Goal: Ask a question: Seek information or help from site administrators or community

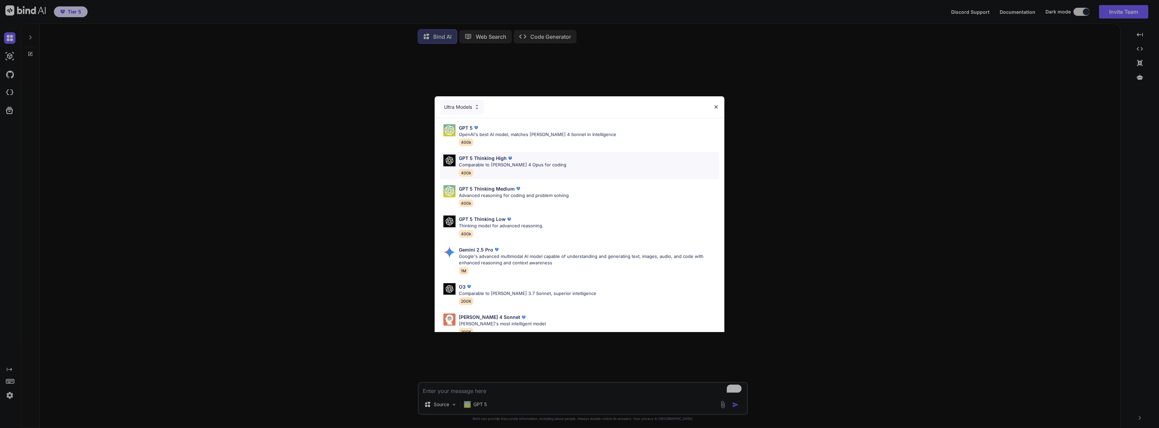
click at [475, 166] on p "Comparable to [PERSON_NAME] 4 Opus for coding" at bounding box center [512, 165] width 107 height 7
type textarea "x"
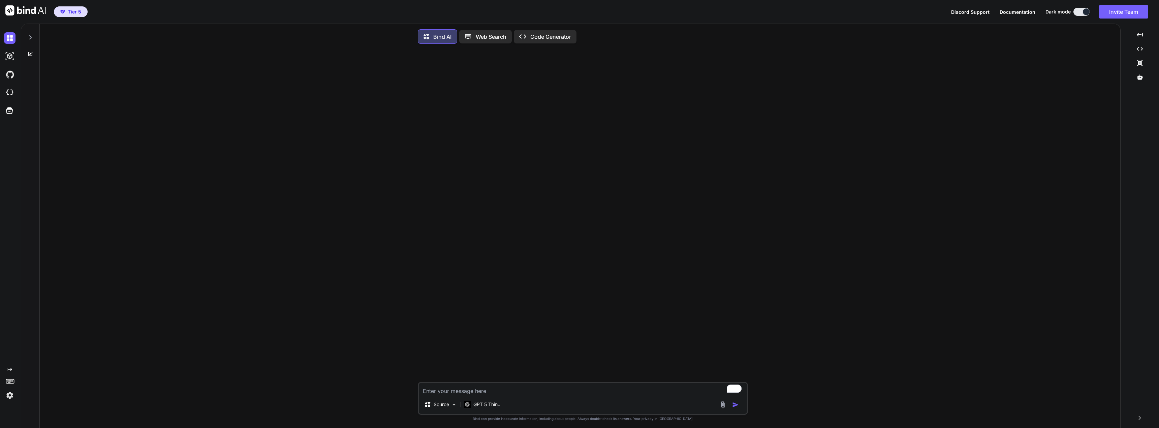
click at [437, 395] on textarea "To enrich screen reader interactions, please activate Accessibility in Grammarl…" at bounding box center [583, 389] width 328 height 12
click at [7, 88] on img at bounding box center [9, 92] width 11 height 11
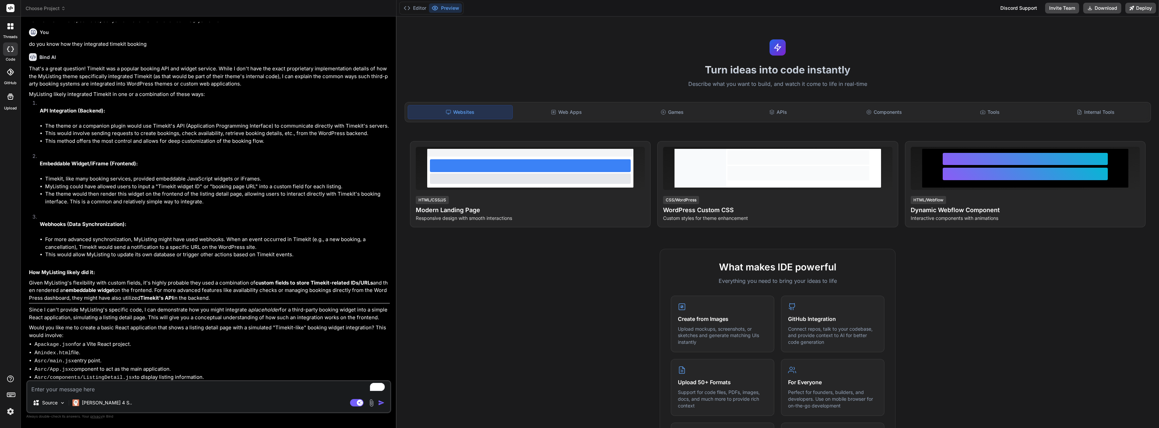
scroll to position [196, 0]
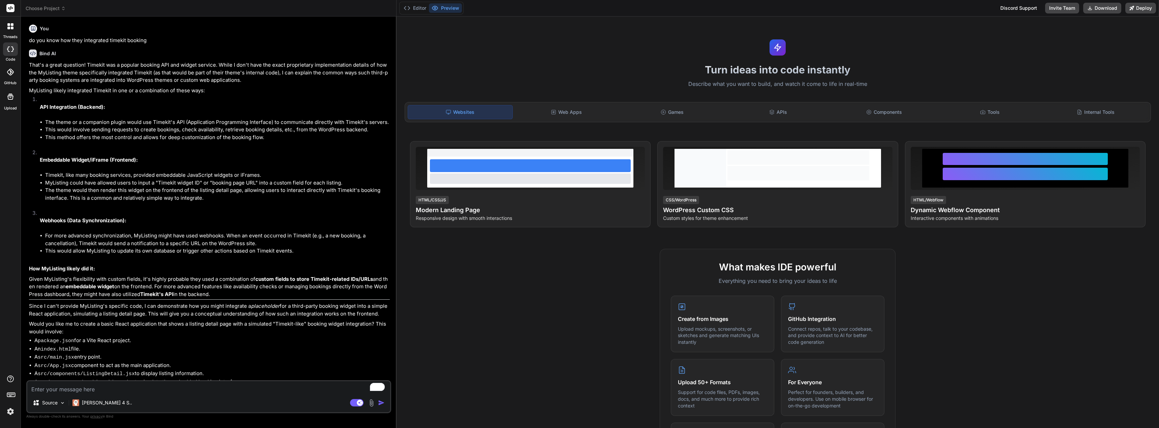
type textarea "x"
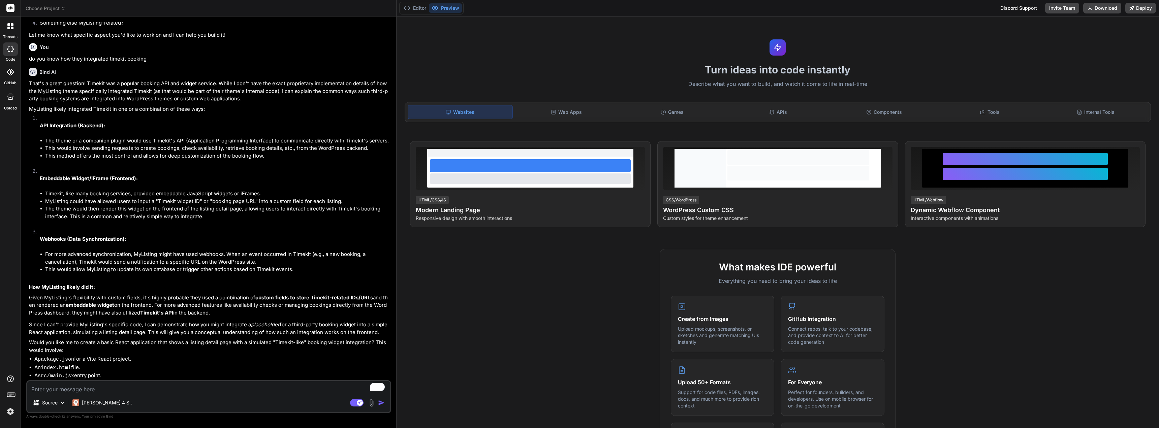
scroll to position [142, 0]
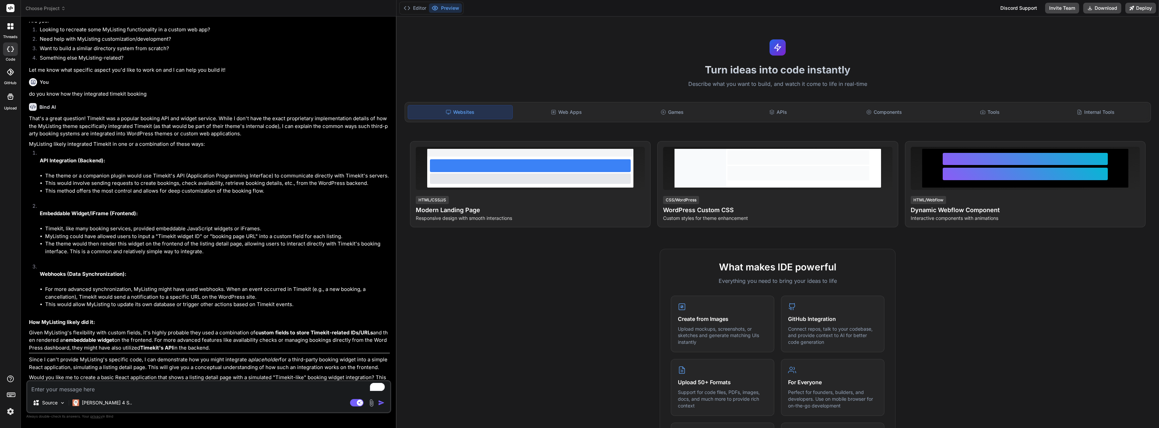
click at [60, 4] on header "Choose Project Created with Pixso." at bounding box center [209, 8] width 376 height 17
click at [60, 7] on span "Choose Project" at bounding box center [46, 8] width 40 height 7
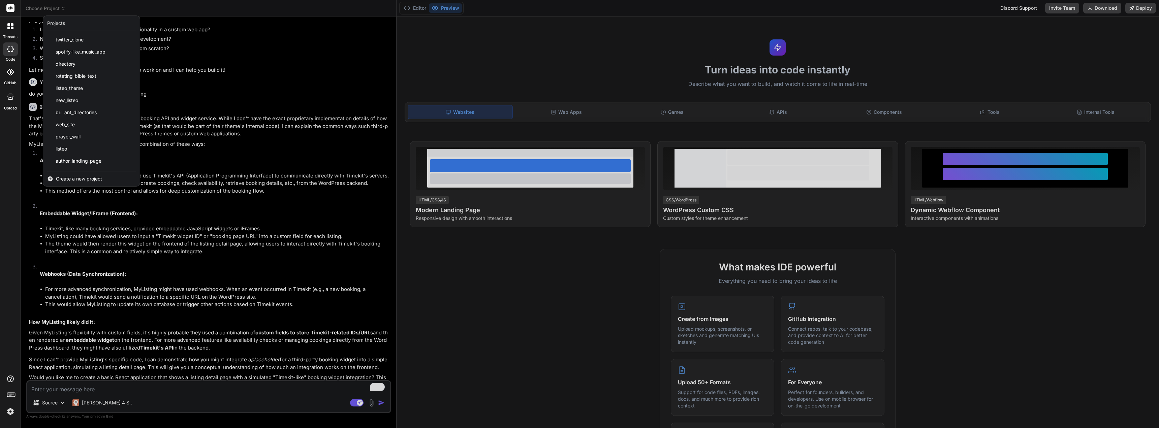
click at [78, 180] on span "Create a new project" at bounding box center [79, 179] width 46 height 7
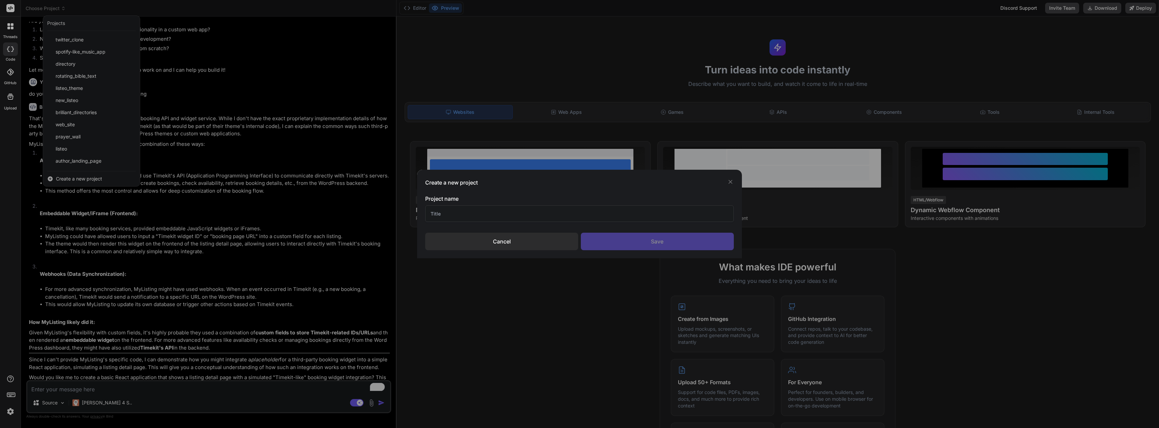
click at [441, 215] on input "text" at bounding box center [579, 214] width 308 height 17
type input "Mylisting theme authors"
click at [627, 237] on div "Save" at bounding box center [657, 242] width 153 height 18
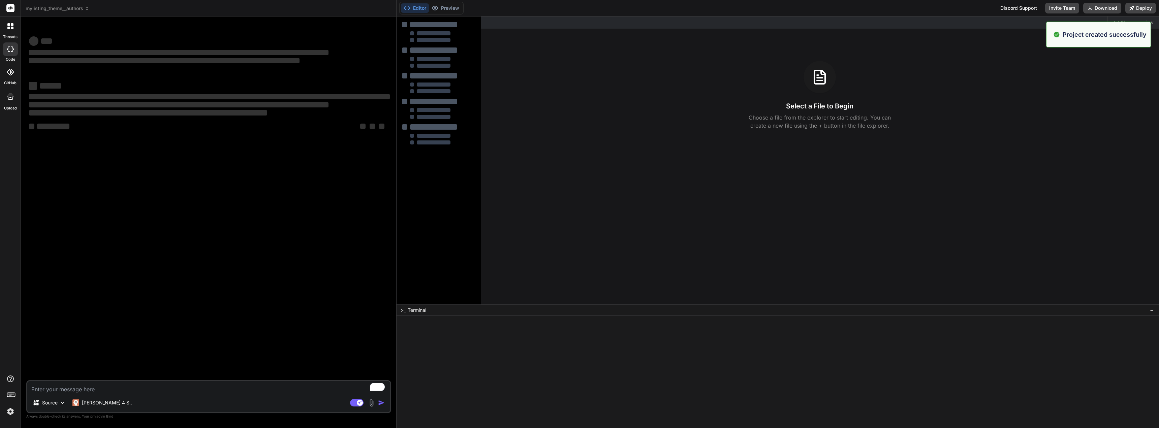
scroll to position [0, 0]
click at [82, 387] on textarea "To enrich screen reader interactions, please activate Accessibility in Grammarl…" at bounding box center [208, 387] width 363 height 12
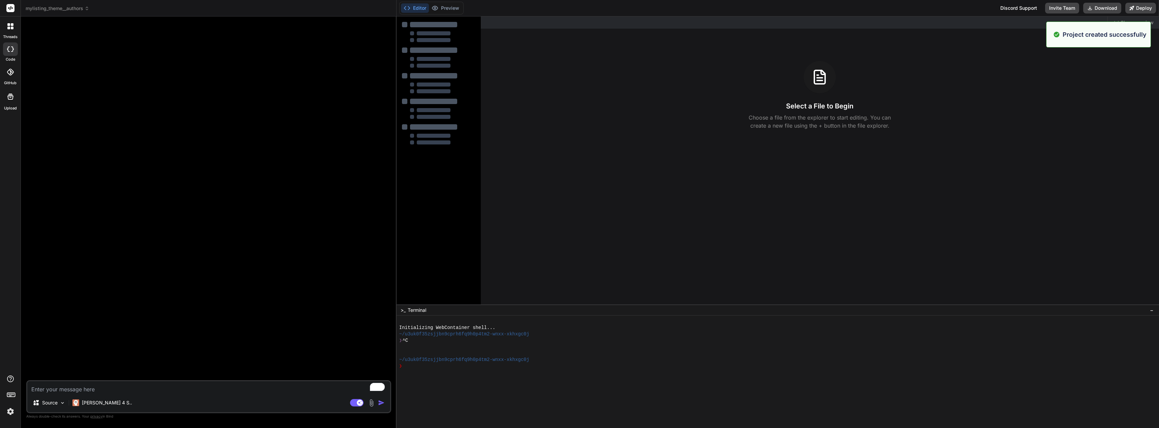
paste textarea "how to create a auther listing page for all authors in the mylisting theme, and…"
type textarea "x"
type textarea "how to create a auther listing page for all authors in the mylisting theme, and…"
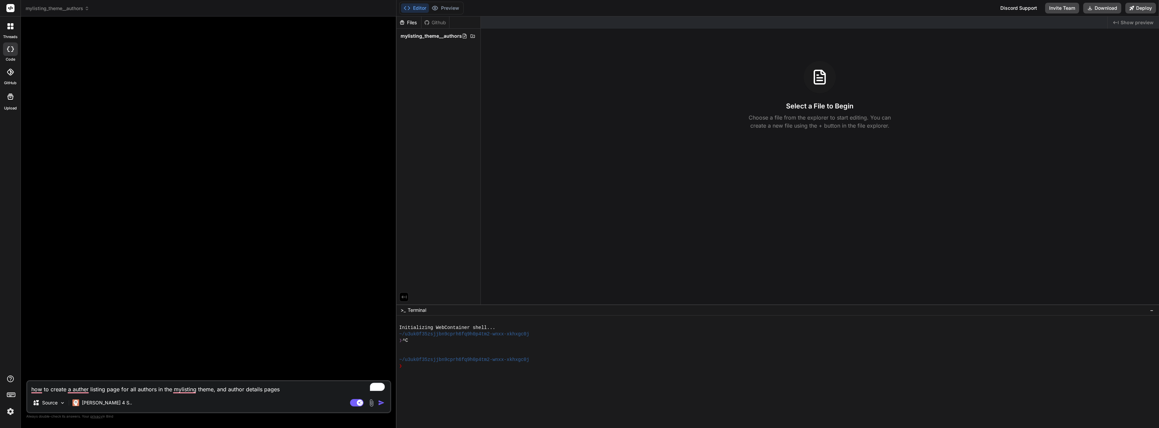
type textarea "x"
type textarea "how to create a auther listing page for all authors in the mylisting theme, and…"
type textarea "x"
type textarea "how to create a auther listing page for all authors in the mylisting theme, and…"
type textarea "x"
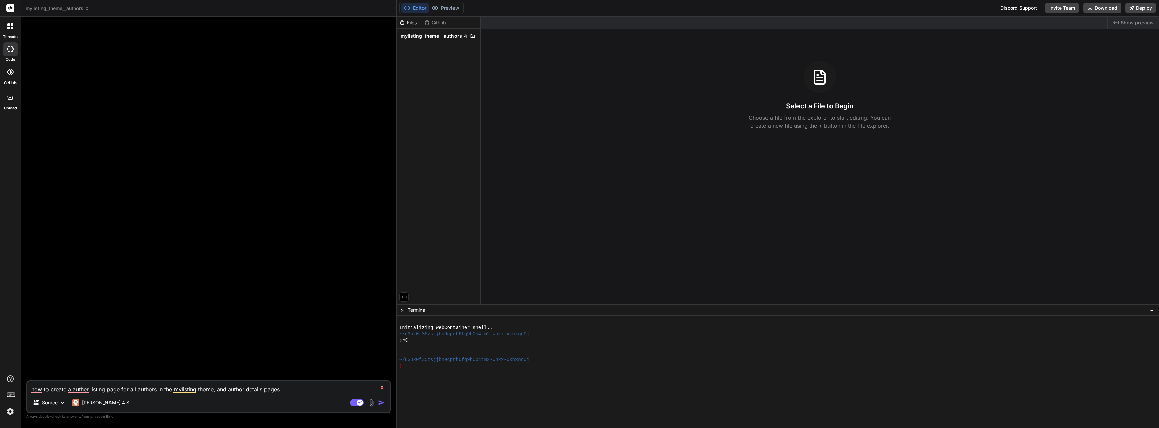
type textarea "how to create a auther listing page for all authors in the mylisting theme, and…"
type textarea "x"
type textarea "how to create a auther listing page for all authors in the mylisting theme, and…"
type textarea "x"
type textarea "how to create a auther listing page for all authors in the mylisting theme, and…"
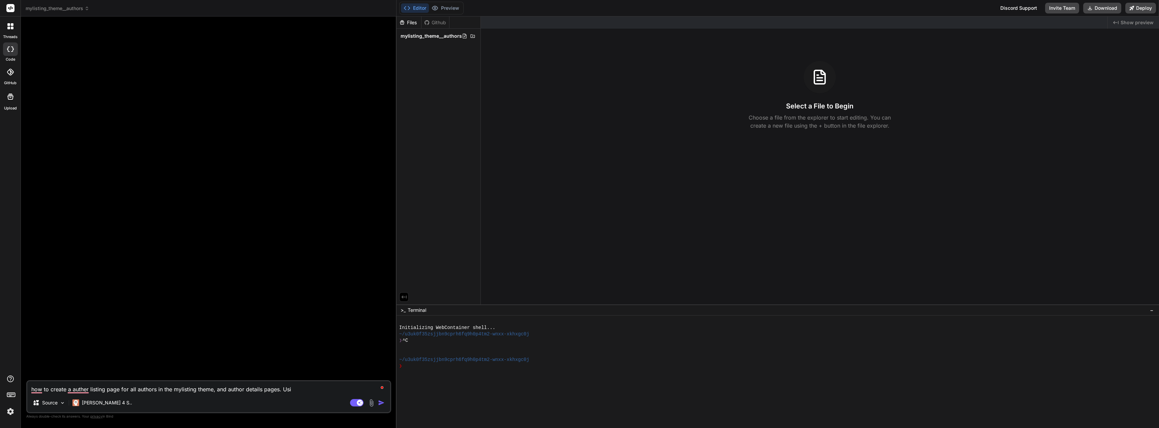
type textarea "x"
type textarea "how to create a auther listing page for all authors in the mylisting theme, and…"
type textarea "x"
type textarea "how to create a auther listing page for all authors in the mylisting theme, and…"
type textarea "x"
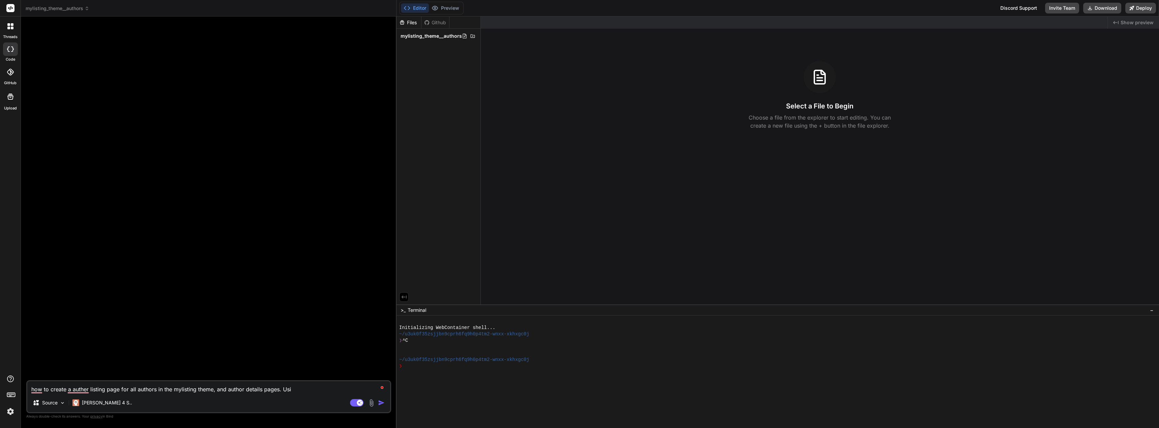
type textarea "how to create a auther listing page for all authors in the mylisting theme, and…"
type textarea "x"
type textarea "how to create a auther listing page for all authors in the mylisting theme, and…"
type textarea "x"
type textarea "how to create a auther listing page for all authors in the mylisting theme, and…"
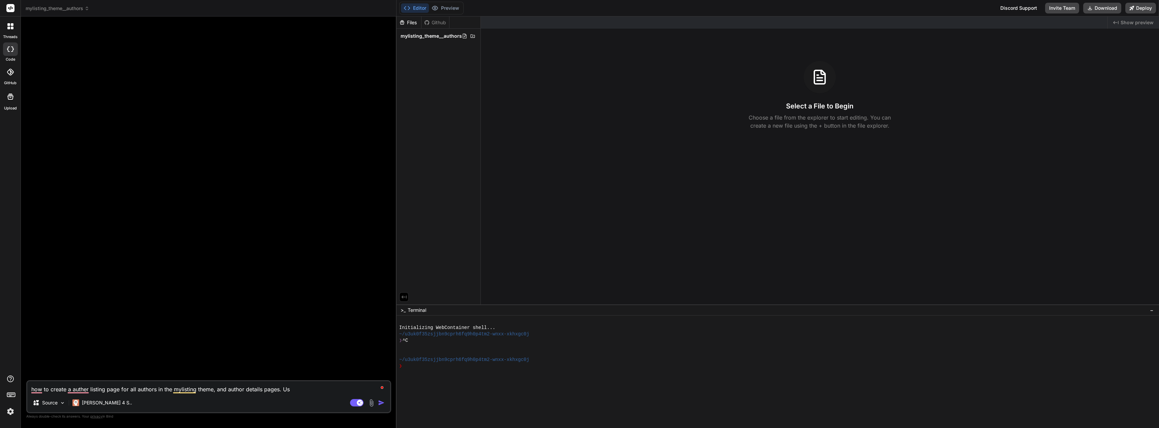
type textarea "x"
type textarea "how to create a auther listing page for all authors in the mylisting theme, and…"
type textarea "x"
type textarea "how to create a auther listing page for all authors in the mylisting theme, and…"
type textarea "x"
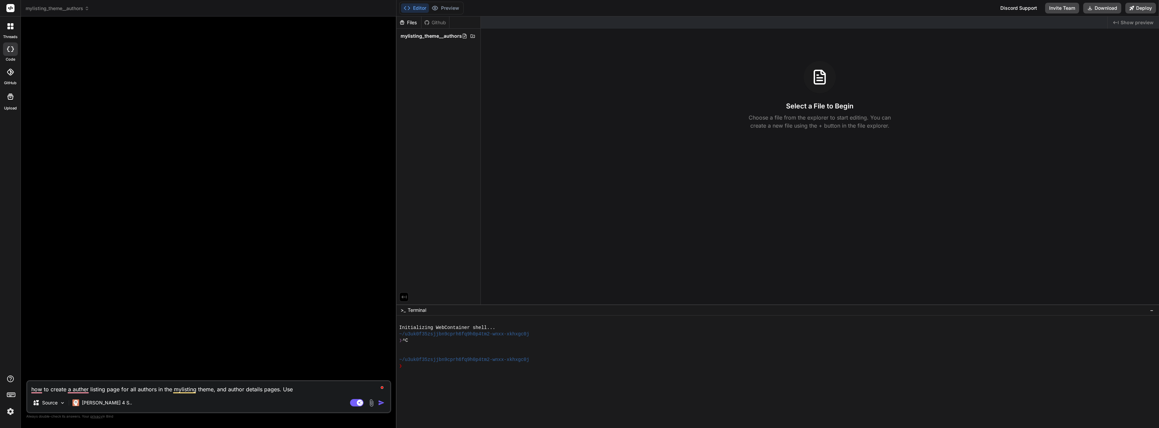
type textarea "how to create a auther listing page for all authors in the mylisting theme, and…"
type textarea "x"
type textarea "how to create a auther listing page for all authors in the mylisting theme, and…"
type textarea "x"
type textarea "how to create a auther listing page for all authors in the mylisting theme, and…"
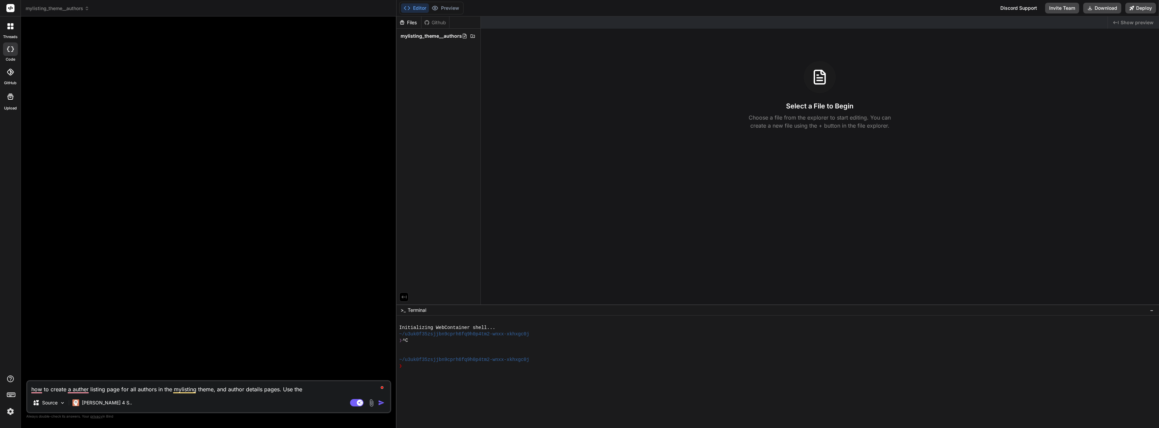
type textarea "x"
type textarea "how to create a auther listing page for all authors in the mylisting theme, and…"
type textarea "x"
type textarea "how to create a auther listing page for all authors in the mylisting theme, and…"
type textarea "x"
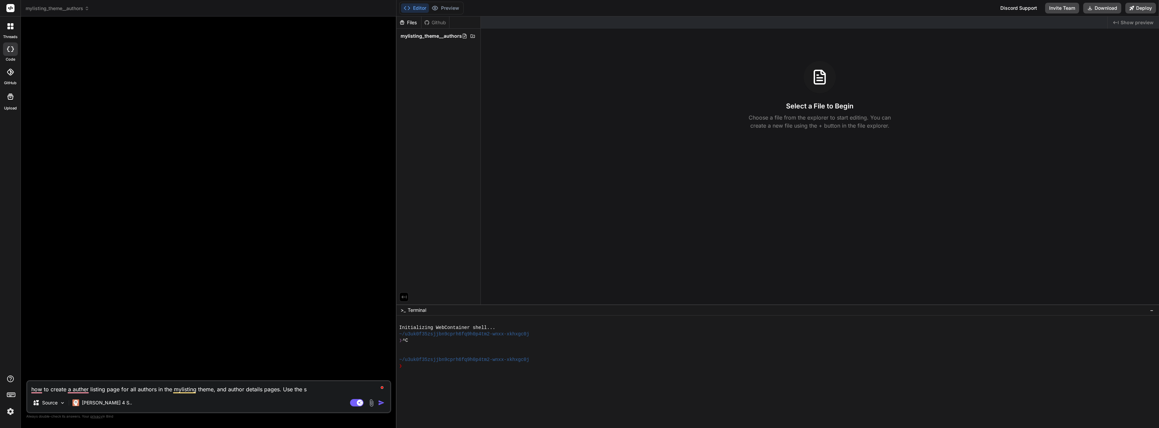
type textarea "how to create a auther listing page for all authors in the mylisting theme, and…"
type textarea "x"
type textarea "how to create a auther listing page for all authors in the mylisting theme, and…"
type textarea "x"
type textarea "how to create a auther listing page for all authors in the mylisting theme, and…"
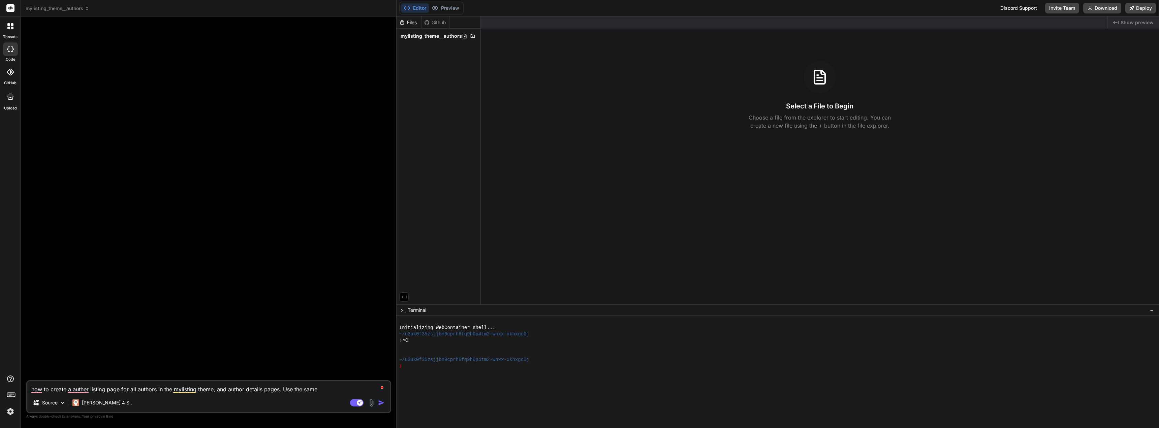
type textarea "x"
type textarea "how to create a auther listing page for all authors in the mylisting theme, and…"
type textarea "x"
type textarea "how to create a auther listing page for all authors in the mylisting theme, and…"
type textarea "x"
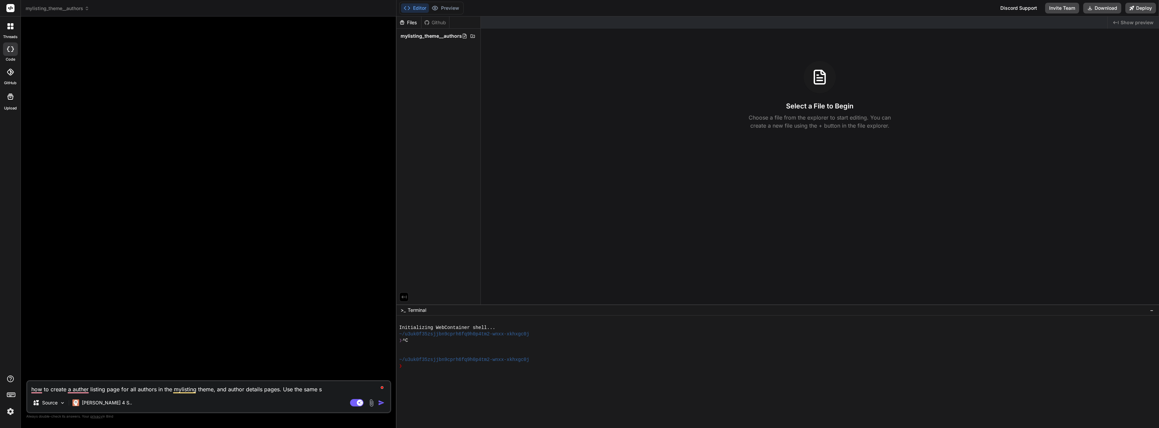
type textarea "how to create a auther listing page for all authors in the mylisting theme, and…"
type textarea "x"
type textarea "how to create a auther listing page for all authors in the mylisting theme, and…"
type textarea "x"
type textarea "how to create a auther listing page for all authors in the mylisting theme, and…"
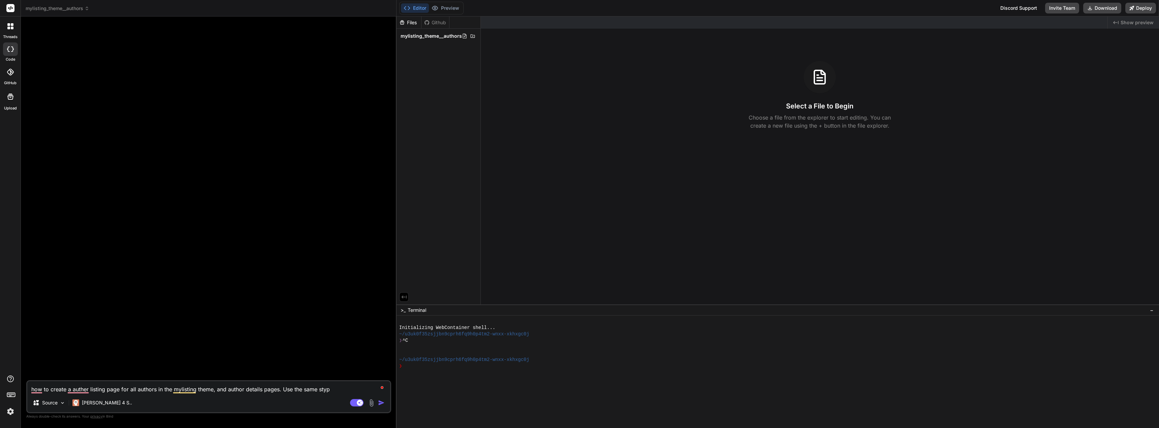
type textarea "x"
type textarea "how to create a auther listing page for all authors in the mylisting theme, and…"
type textarea "x"
type textarea "how to create a auther listing page for all authors in the mylisting theme, and…"
type textarea "x"
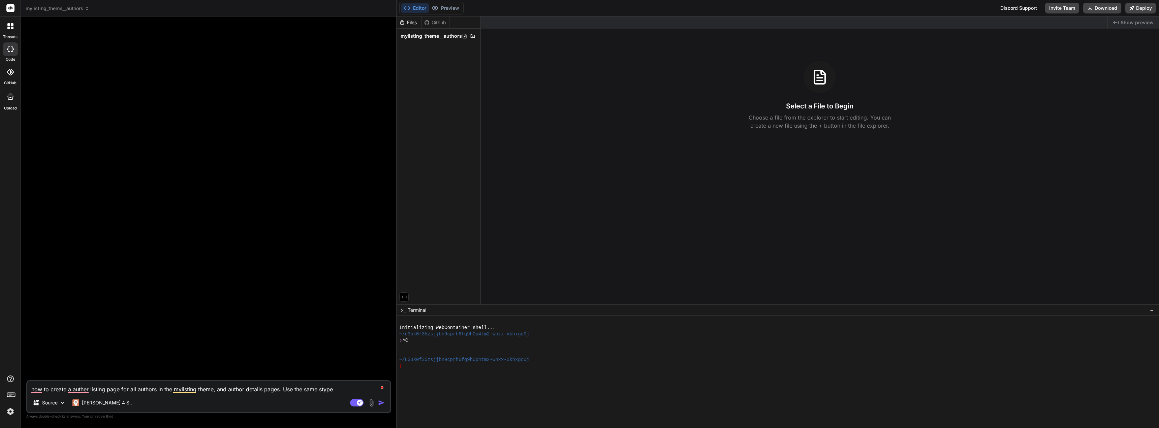
type textarea "how to create a auther listing page for all authors in the mylisting theme, and…"
type textarea "x"
type textarea "how to create a auther listing page for all authors in the mylisting theme, and…"
type textarea "x"
type textarea "how to create a auther listing page for all authors in the mylisting theme, and…"
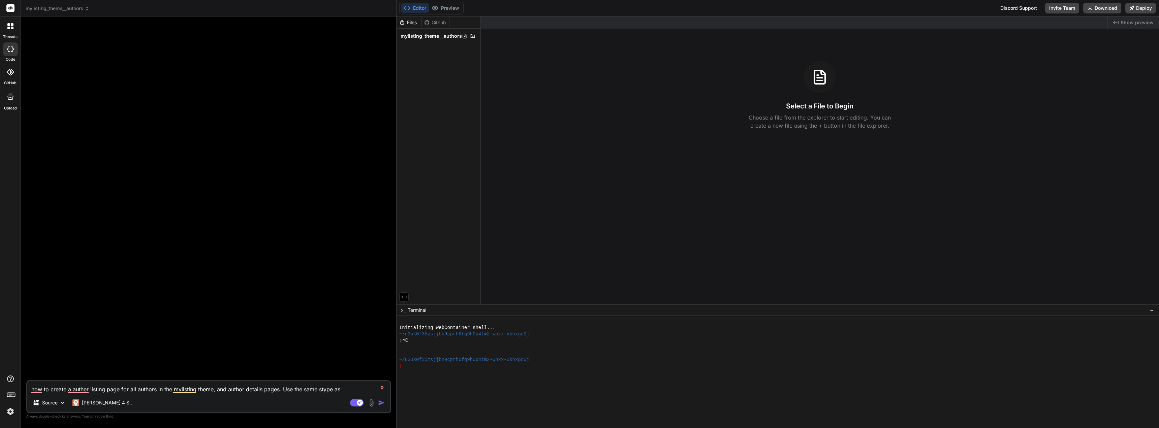
type textarea "x"
type textarea "how to create a auther listing page for all authors in the mylisting theme, and…"
type textarea "x"
type textarea "how to create a auther listing page for all authors in the mylisting theme, and…"
type textarea "x"
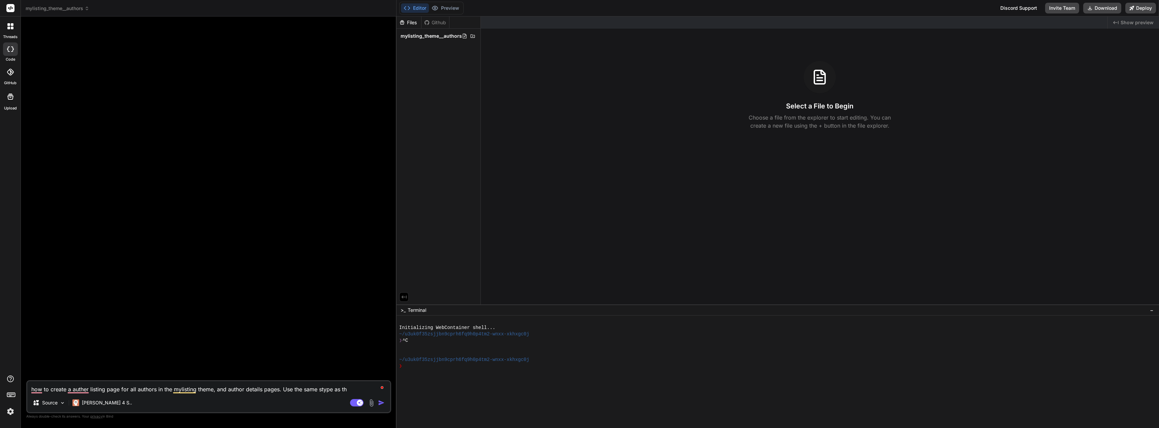
type textarea "how to create a auther listing page for all authors in the mylisting theme, and…"
type textarea "x"
type textarea "how to create a auther listing page for all authors in the mylisting theme, and…"
type textarea "x"
type textarea "how to create a auther listing page for all authors in the mylisting theme, and…"
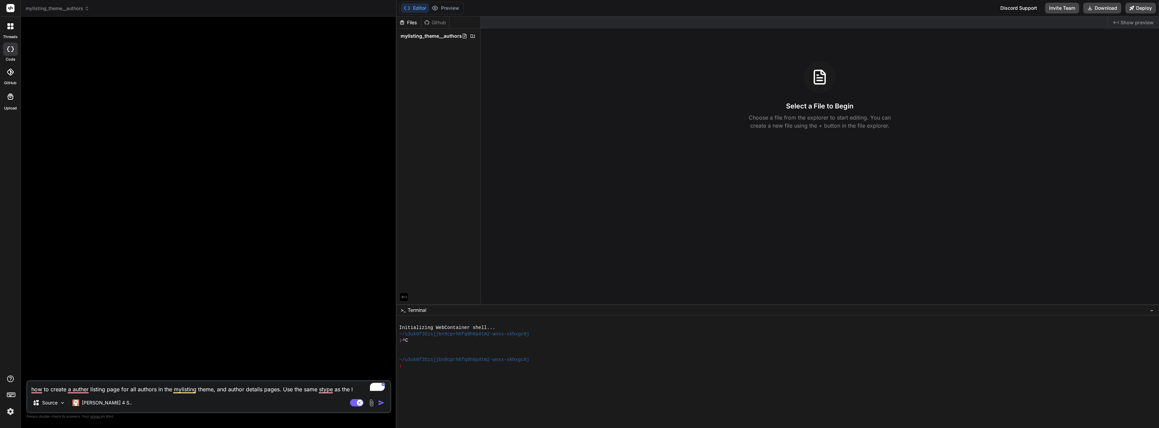
type textarea "x"
type textarea "how to create a auther listing page for all authors in the mylisting theme, and…"
type textarea "x"
type textarea "how to create a auther listing page for all authors in the mylisting theme, and…"
type textarea "x"
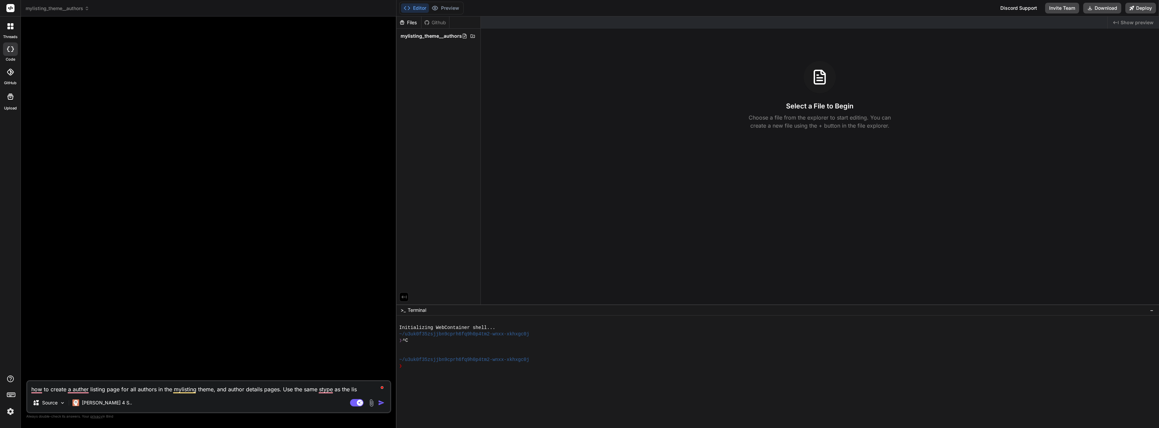
type textarea "how to create a auther listing page for all authors in the mylisting theme, and…"
type textarea "x"
type textarea "how to create a auther listing page for all authors in the mylisting theme, and…"
type textarea "x"
type textarea "how to create a auther listing page for all authors in the mylisting theme, and…"
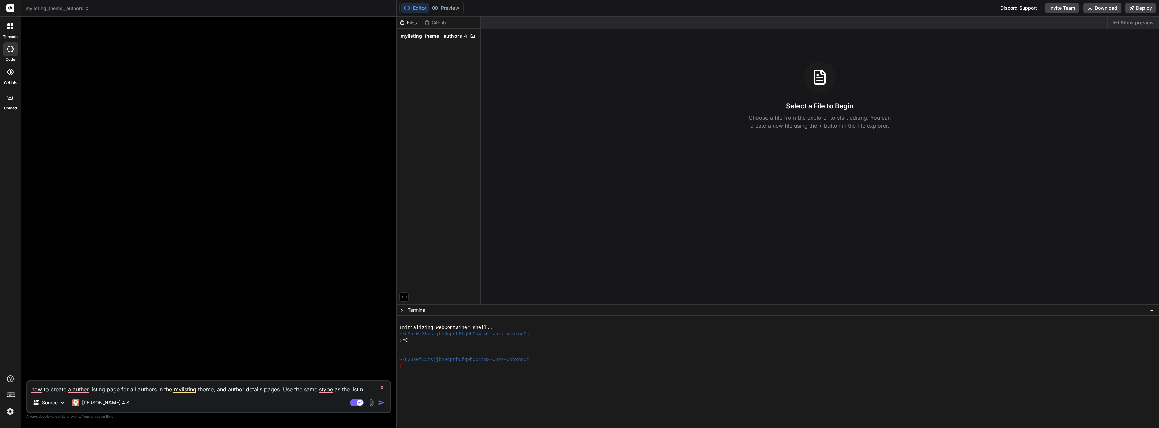
type textarea "x"
type textarea "how to create a auther listing page for all authors in the mylisting theme, and…"
type textarea "x"
type textarea "how to create a auther listing page for all authors in the mylisting theme, and…"
type textarea "x"
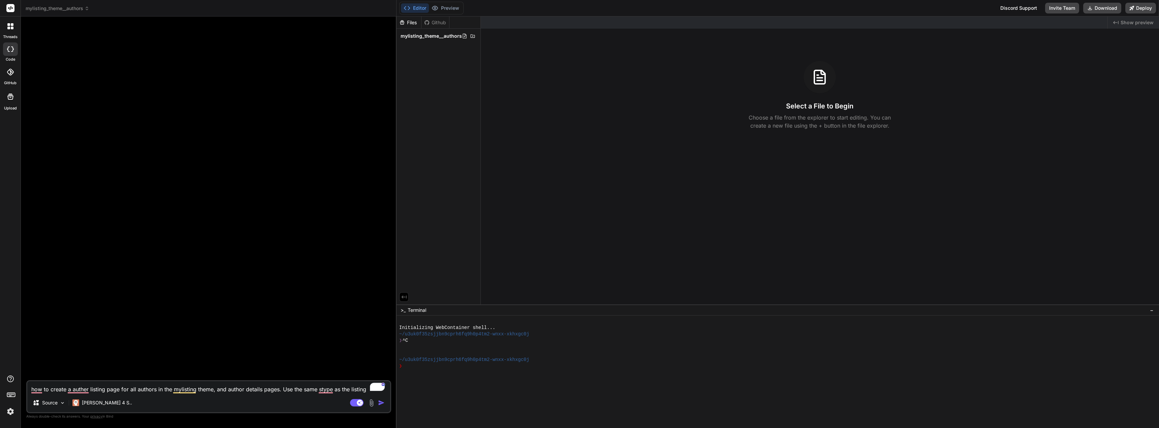
type textarea "how to create a auther listing page for all authors in the mylisting theme, and…"
type textarea "x"
type textarea "how to create a auther listing page for all authors in the mylisting theme, and…"
type textarea "x"
type textarea "how to create a auther listing page for all authors in the mylisting theme, and…"
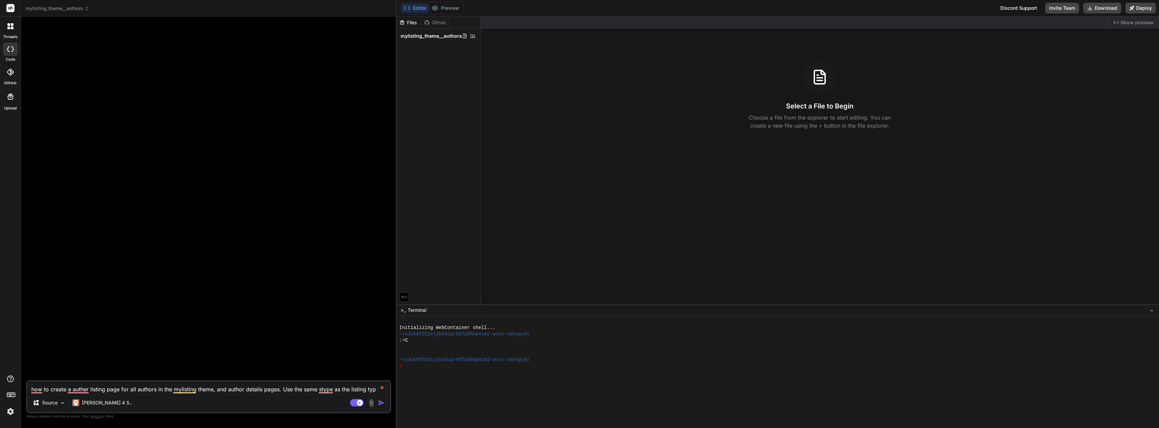
type textarea "x"
type textarea "how to create a auther listing page for all authors in the mylisting theme, and…"
type textarea "x"
type textarea "how to create a auther listing page for all authors in the mylisting theme, and…"
type textarea "x"
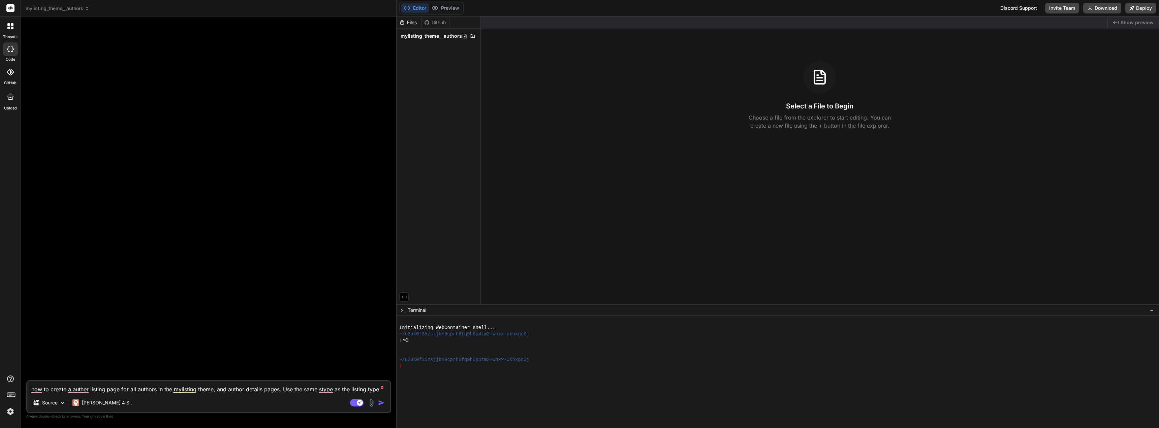
type textarea "how to create a auther listing page for all authors in the mylisting theme, and…"
type textarea "x"
type textarea "how to create a auther listing page for all authors in the mylisting theme, and…"
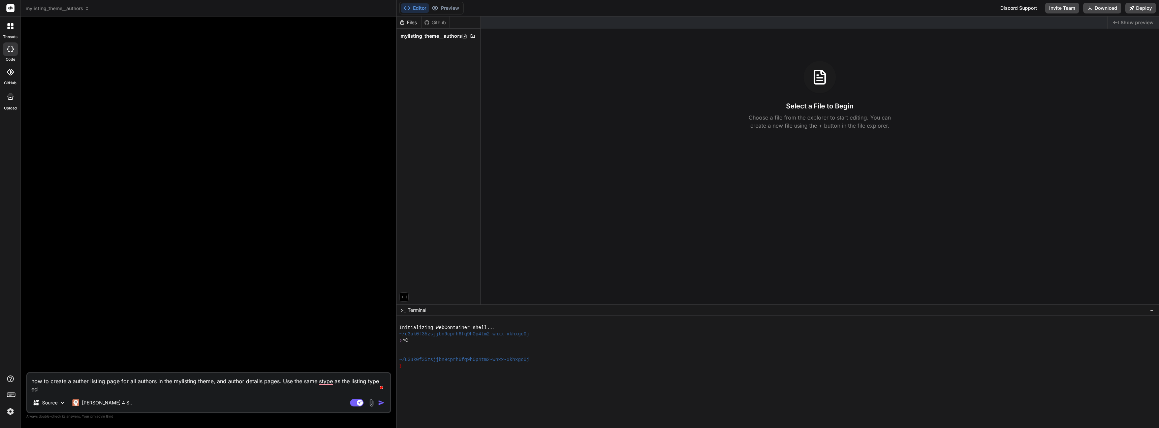
type textarea "x"
type textarea "how to create a auther listing page for all authors in the mylisting theme, and…"
type textarea "x"
type textarea "how to create a auther listing page for all authors in the mylisting theme, and…"
type textarea "x"
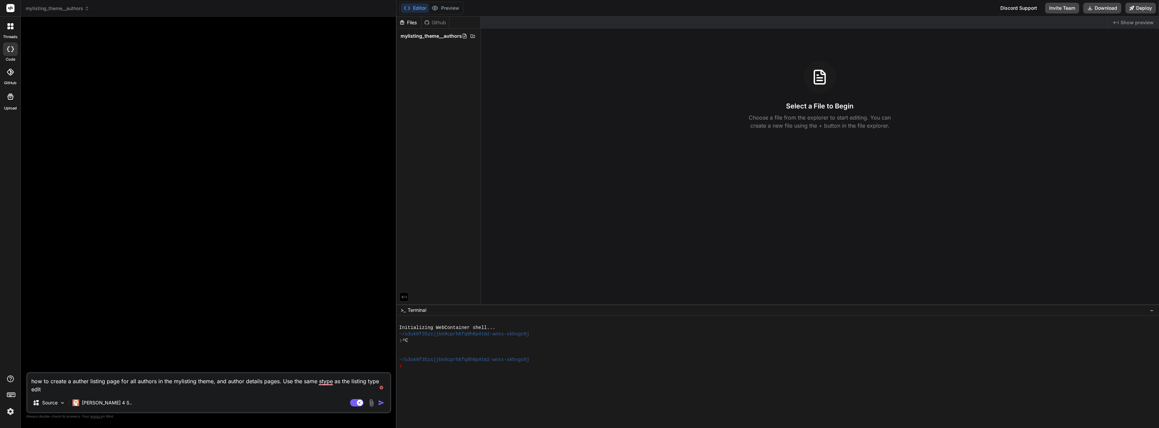
type textarea "how to create a auther listing page for all authors in the mylisting theme, and…"
type textarea "x"
type textarea "how to create a auther listing page for all authors in the mylisting theme, and…"
type textarea "x"
type textarea "how to create a auther listing page for all authors in the mylisting theme, and…"
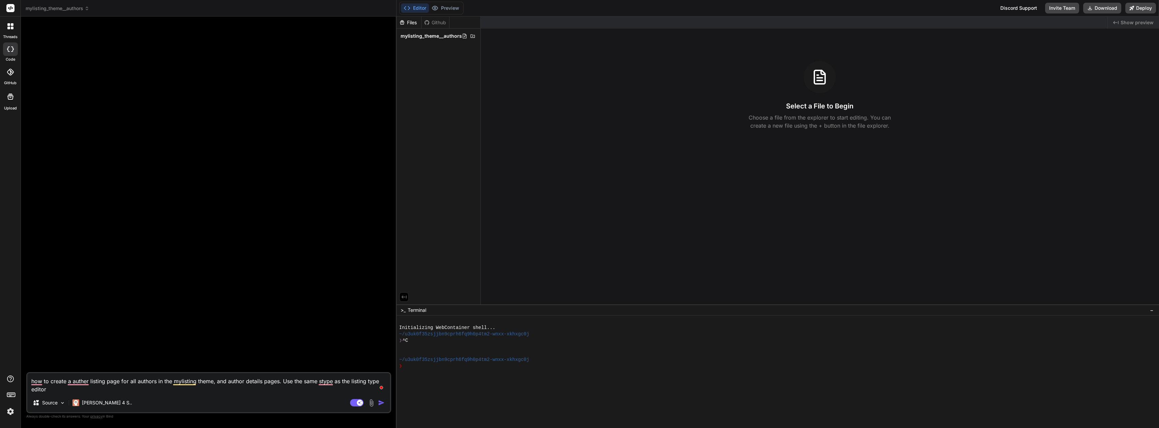
type textarea "x"
type textarea "how to create a auther listing page for all authors in the mylisting theme, and…"
type textarea "x"
type textarea "how to create a auther listing page for all authors in the mylisting theme, and…"
type textarea "x"
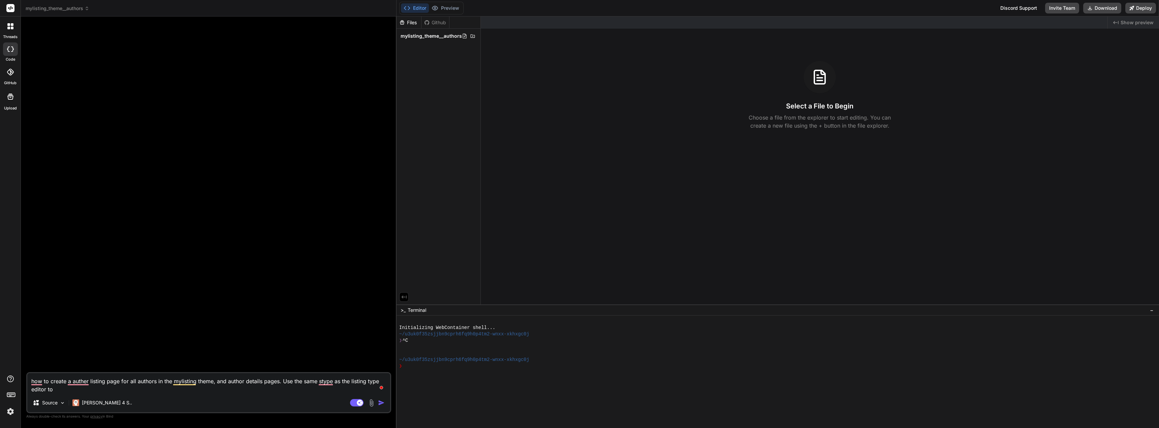
type textarea "how to create a auther listing page for all authors in the mylisting theme, and…"
type textarea "x"
type textarea "how to create a auther listing page for all authors in the mylisting theme, and…"
type textarea "x"
type textarea "how to create a auther listing page for all authors in the mylisting theme, and…"
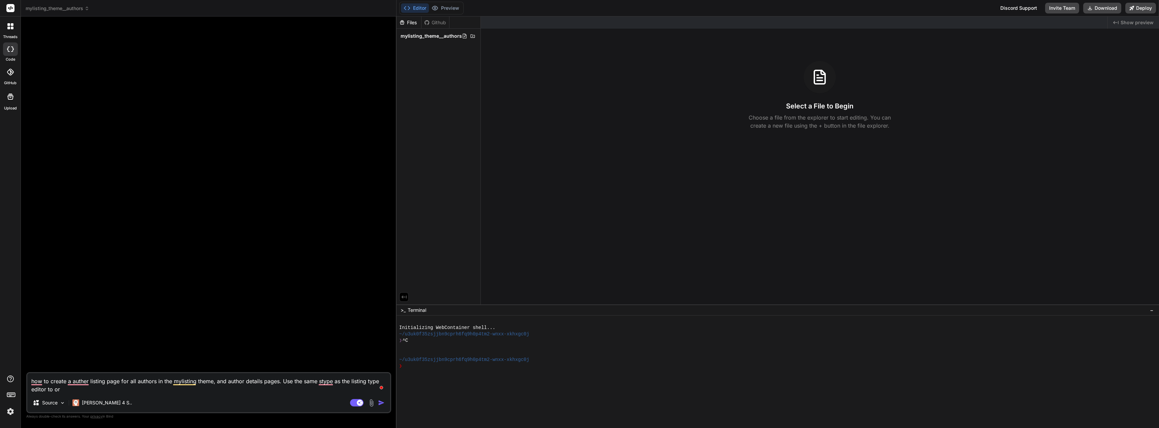
type textarea "x"
type textarea "how to create a auther listing page for all authors in the mylisting theme, and…"
type textarea "x"
type textarea "how to create a auther listing page for all authors in the mylisting theme, and…"
type textarea "x"
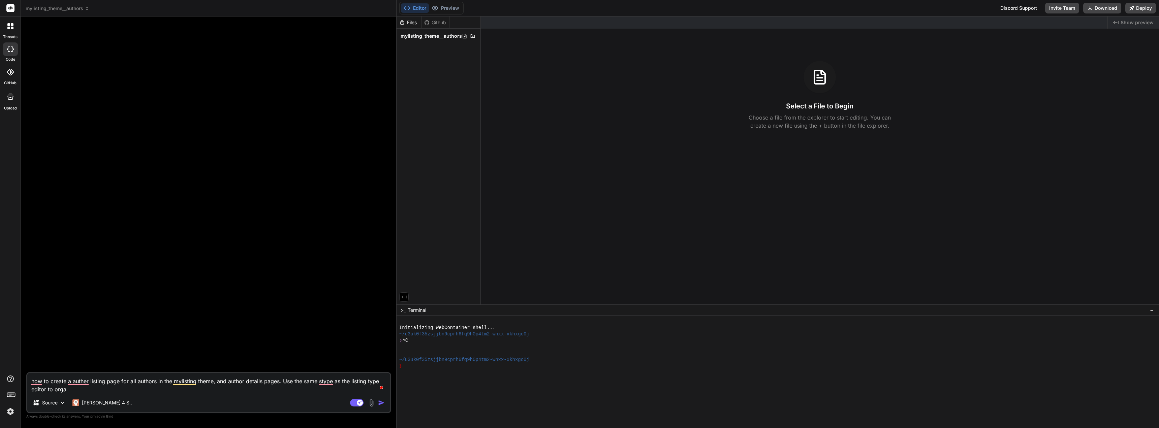
type textarea "how to create a auther listing page for all authors in the mylisting theme, and…"
type textarea "x"
type textarea "how to create a auther listing page for all authors in the mylisting theme, and…"
type textarea "x"
type textarea "how to create a auther listing page for all authors in the mylisting theme, and…"
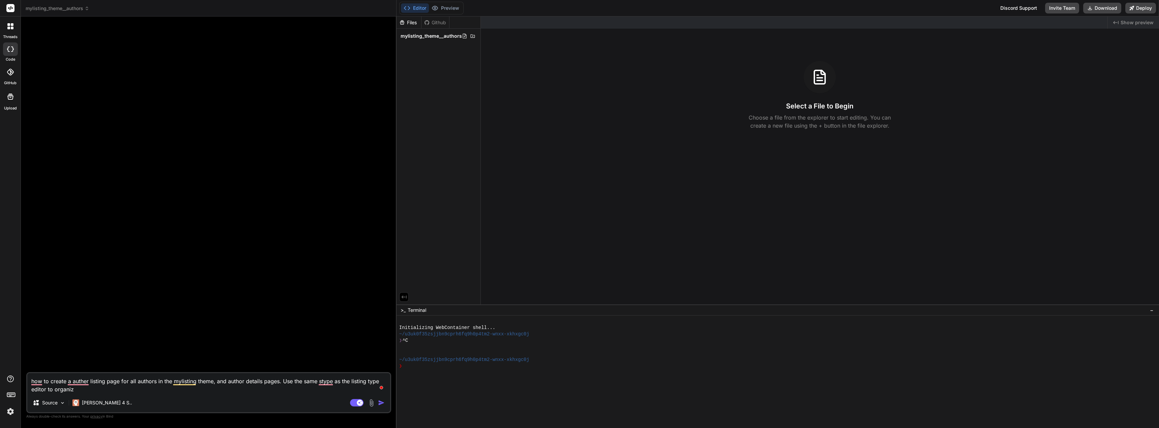
type textarea "x"
type textarea "how to create a auther listing page for all authors in the mylisting theme, and…"
type textarea "x"
type textarea "how to create a auther listing page for all authors in the mylisting theme, and…"
type textarea "x"
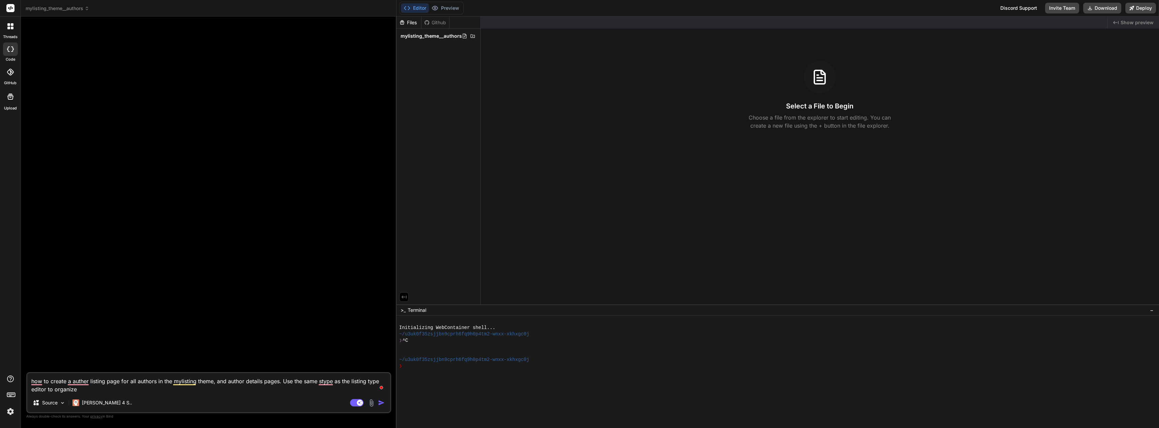
type textarea "how to create a auther listing page for all authors in the mylisting theme, and…"
type textarea "x"
type textarea "how to create a auther listing page for all authors in the mylisting theme, and…"
type textarea "x"
type textarea "how to create a auther listing page for all authors in the mylisting theme, and…"
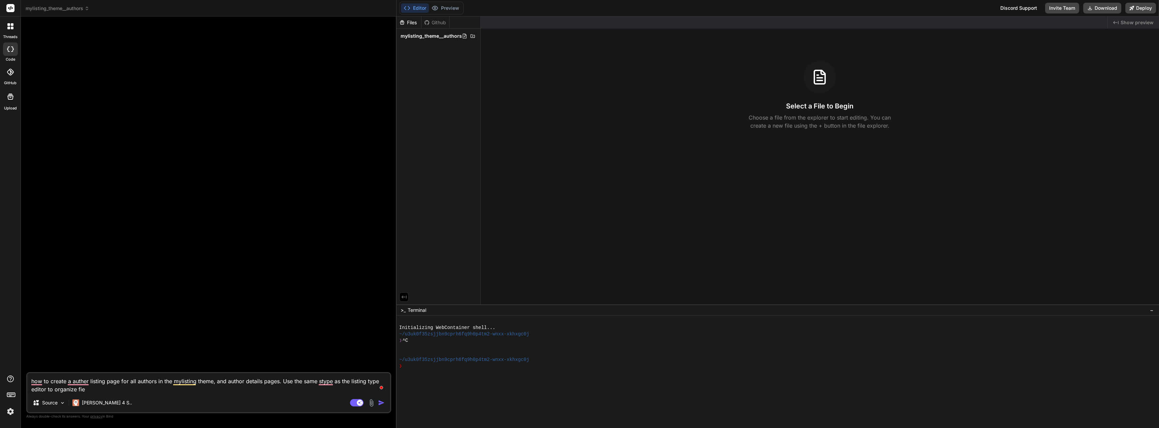
type textarea "x"
type textarea "how to create a auther listing page for all authors in the mylisting theme, and…"
type textarea "x"
type textarea "how to create a auther listing page for all authors in the mylisting theme, and…"
type textarea "x"
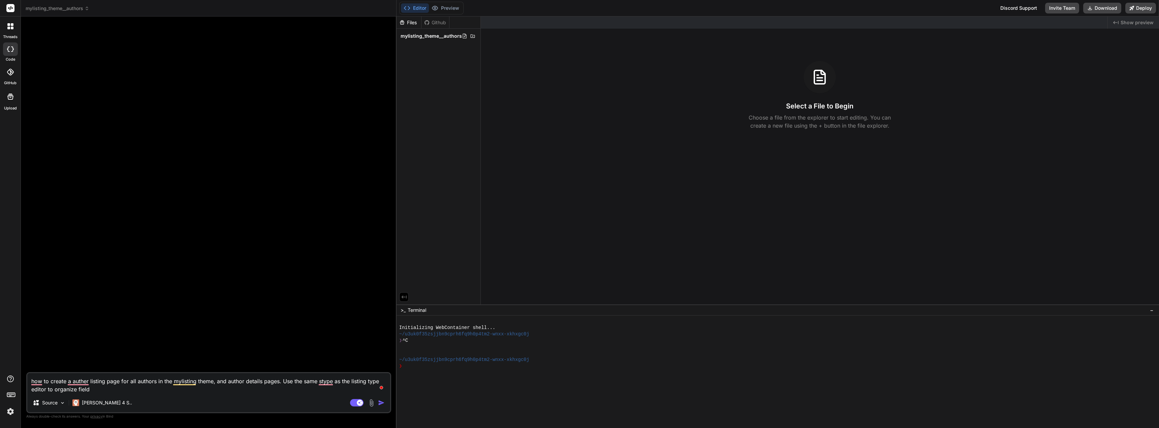
type textarea "how to create a auther listing page for all authors in the mylisting theme, and…"
type textarea "x"
type textarea "how to create a auther listing page for all authors in the mylisting theme, and…"
type textarea "x"
type textarea "how to create a auther listing page for all authors in the mylisting theme, and…"
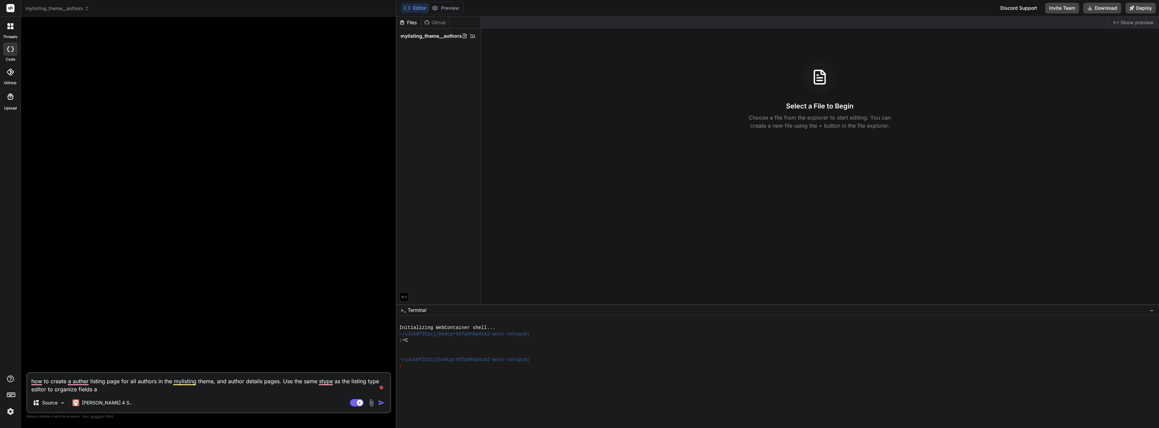
type textarea "x"
type textarea "how to create a auther listing page for all authors in the mylisting theme, and…"
type textarea "x"
type textarea "how to create a auther listing page for all authors in the mylisting theme, and…"
type textarea "x"
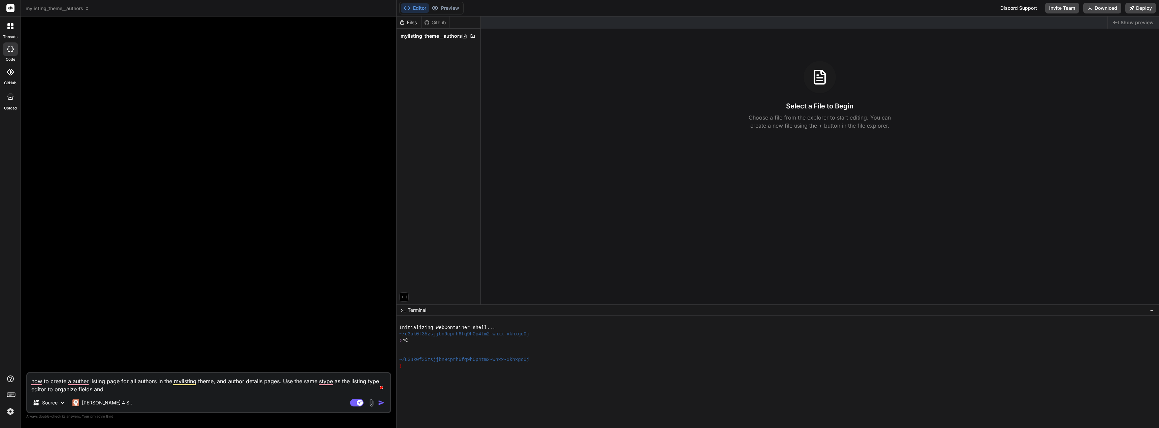
type textarea "how to create a auther listing page for all authors in the mylisting theme, and…"
type textarea "x"
type textarea "how to create a auther listing page for all authors in the mylisting theme, and…"
type textarea "x"
type textarea "how to create a auther listing page for all authors in the mylisting theme, and…"
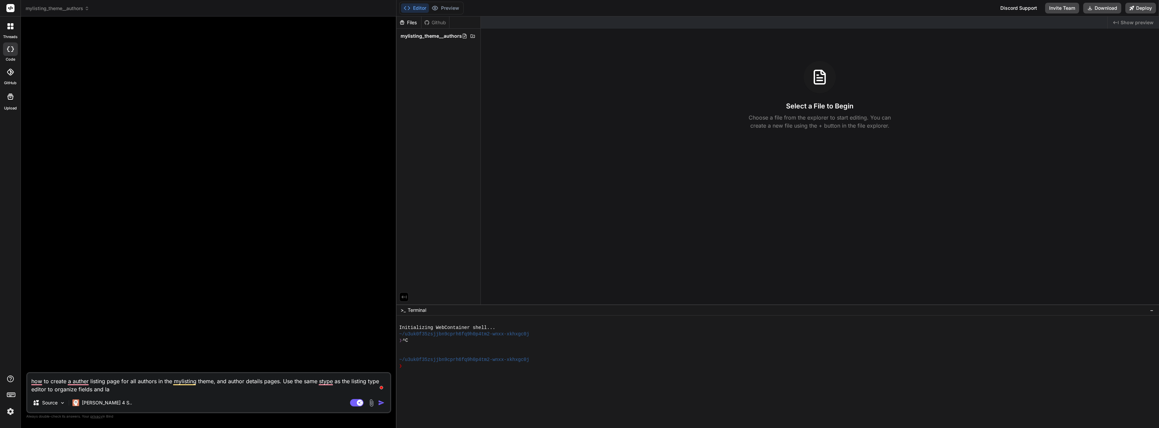
type textarea "x"
type textarea "how to create a auther listing page for all authors in the mylisting theme, and…"
type textarea "x"
type textarea "how to create a auther listing page for all authors in the mylisting theme, and…"
type textarea "x"
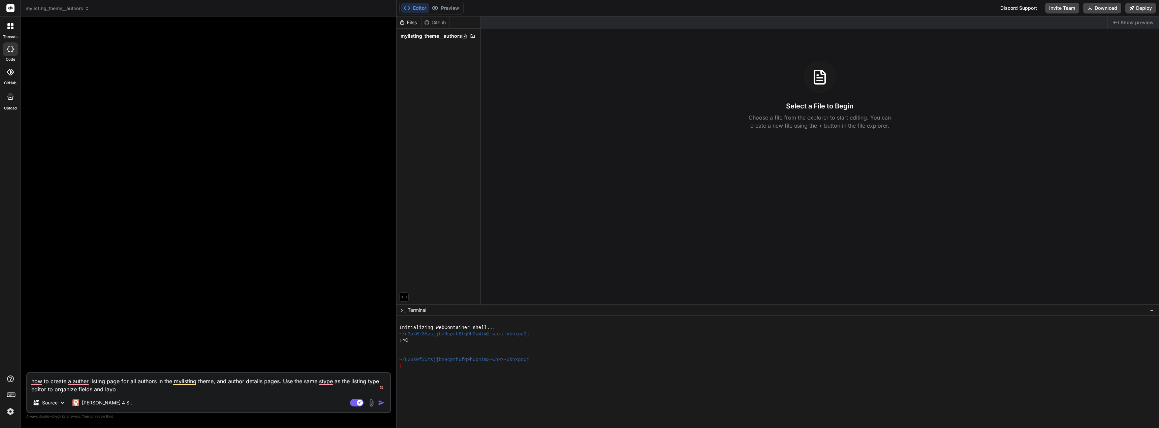
type textarea "how to create a auther listing page for all authors in the mylisting theme, and…"
type textarea "x"
type textarea "how to create a auther listing page for all authors in the mylisting theme, and…"
type textarea "x"
type textarea "how to create a auther listing page for all authors in the mylisting theme, and…"
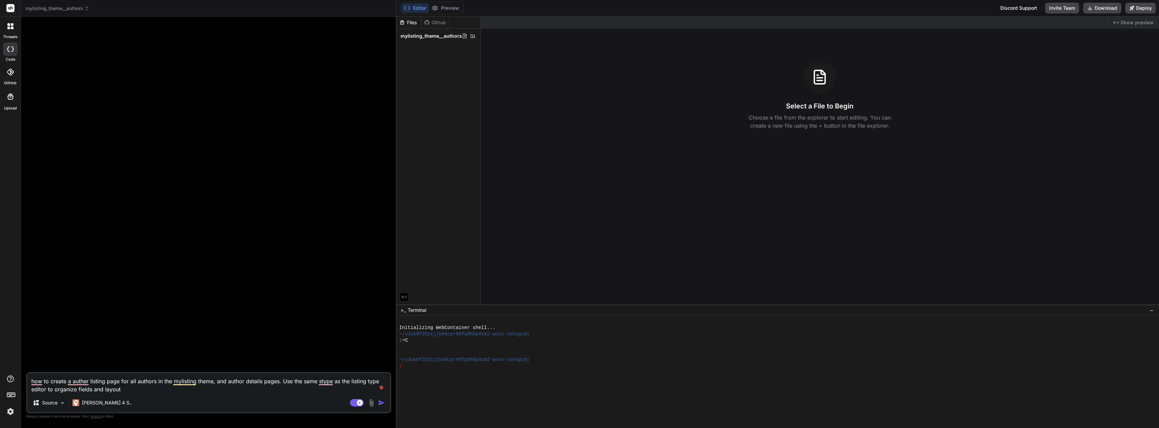
type textarea "x"
type textarea "how to create a auther listing page for all authors in the mylisting theme, and…"
type textarea "x"
type textarea "how to create a auther listing page for all authors in the mylisting theme, and…"
type textarea "x"
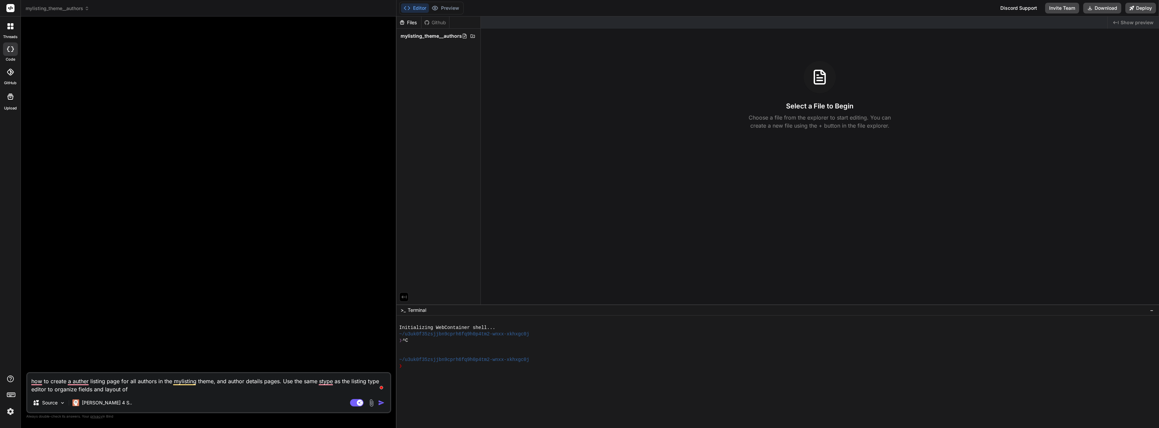
type textarea "how to create a auther listing page for all authors in the mylisting theme, and…"
type textarea "x"
type textarea "how to create a auther listing page for all authors in the mylisting theme, and…"
type textarea "x"
type textarea "how to create a auther listing page for all authors in the mylisting theme, and…"
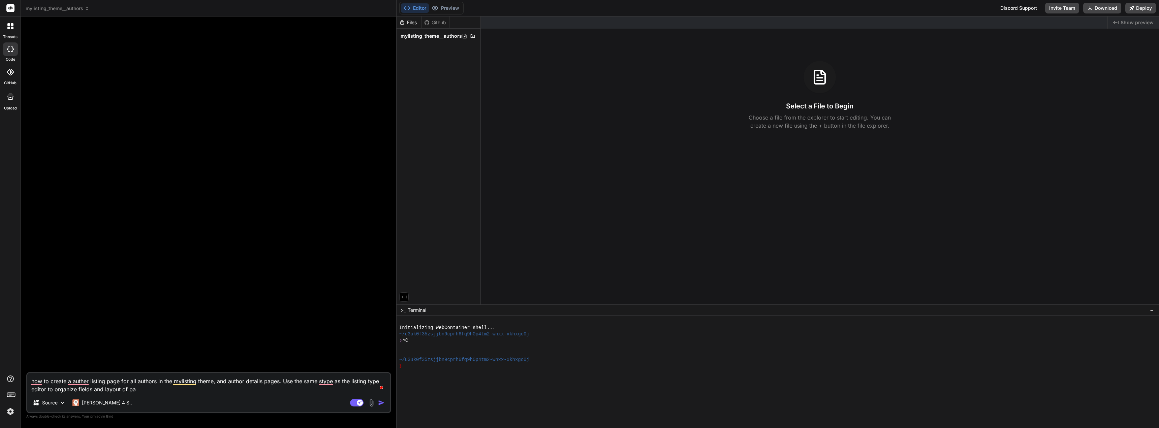
type textarea "x"
type textarea "how to create a auther listing page for all authors in the mylisting theme, and…"
type textarea "x"
type textarea "how to create a auther listing page for all authors in the mylisting theme, and…"
type textarea "x"
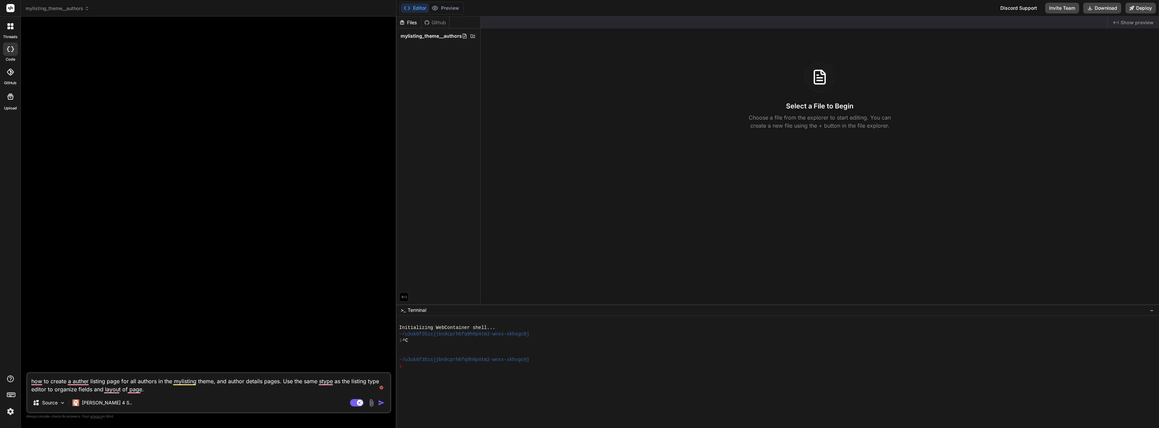
type textarea "how to create a auther listing page for all authors in the mylisting theme, and…"
click at [372, 403] on img at bounding box center [372, 403] width 8 height 8
click at [325, 373] on div "Attach Images Image attachments are only supported in [PERSON_NAME] and Gemini …" at bounding box center [325, 372] width 86 height 13
type textarea "x"
type input "C:\fakepath\Screenshot [DATE] 094423.jpg"
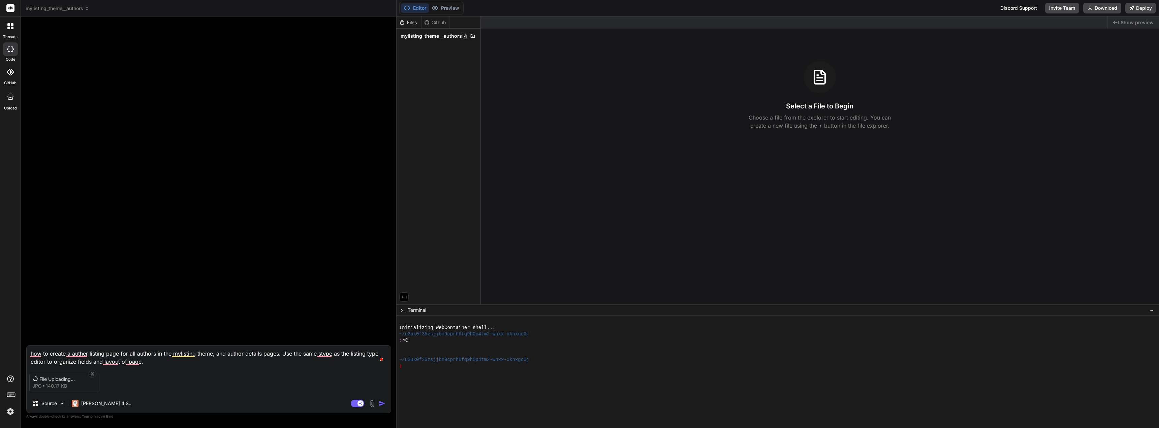
click at [157, 360] on textarea "how to create a auther listing page for all authors in the mylisting theme, and…" at bounding box center [209, 356] width 364 height 20
type textarea "x"
type textarea "how to create a auther listing page for all authors in the mylisting theme, and…"
type textarea "x"
type textarea "how to create a auther listing page for all authors in the mylisting theme, and…"
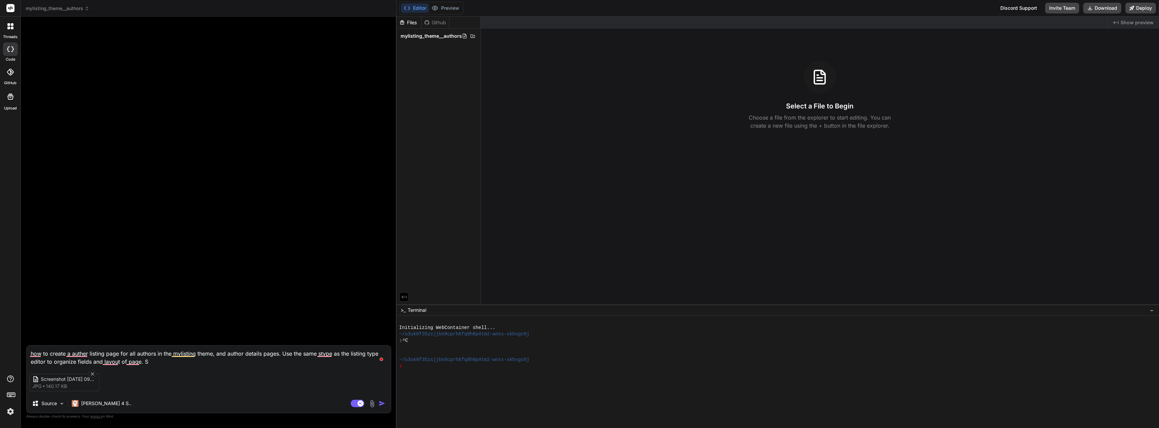
type textarea "x"
type textarea "how to create a auther listing page for all authors in the mylisting theme, and…"
type textarea "x"
type textarea "how to create a auther listing page for all authors in the mylisting theme, and…"
type textarea "x"
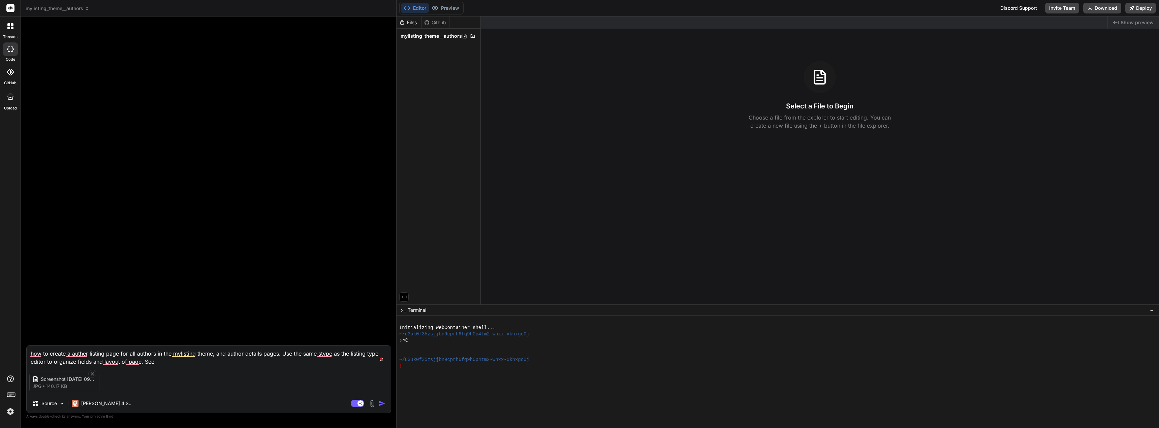
type textarea "how to create a auther listing page for all authors in the mylisting theme, and…"
click at [380, 403] on img "button" at bounding box center [382, 403] width 7 height 7
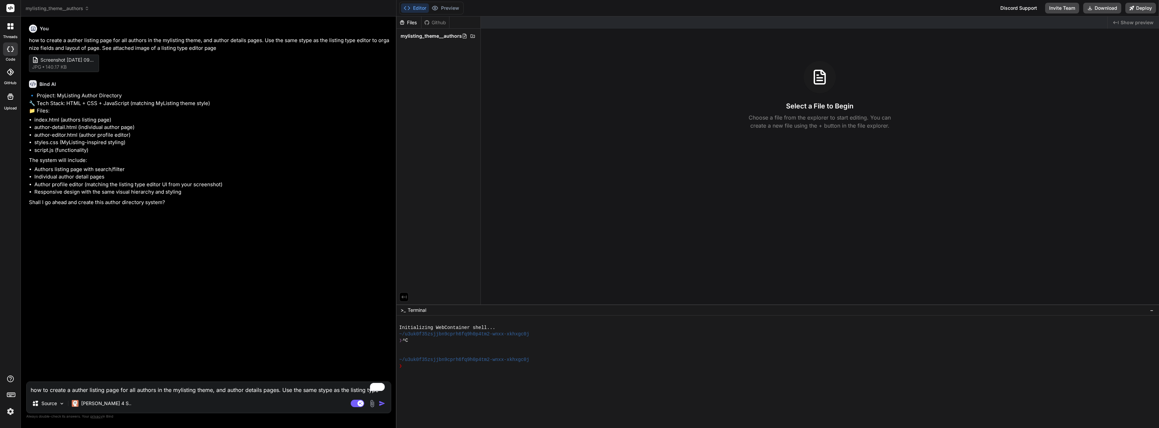
click at [152, 389] on textarea "how to create a auther listing page for all authors in the mylisting theme, and…" at bounding box center [209, 388] width 364 height 12
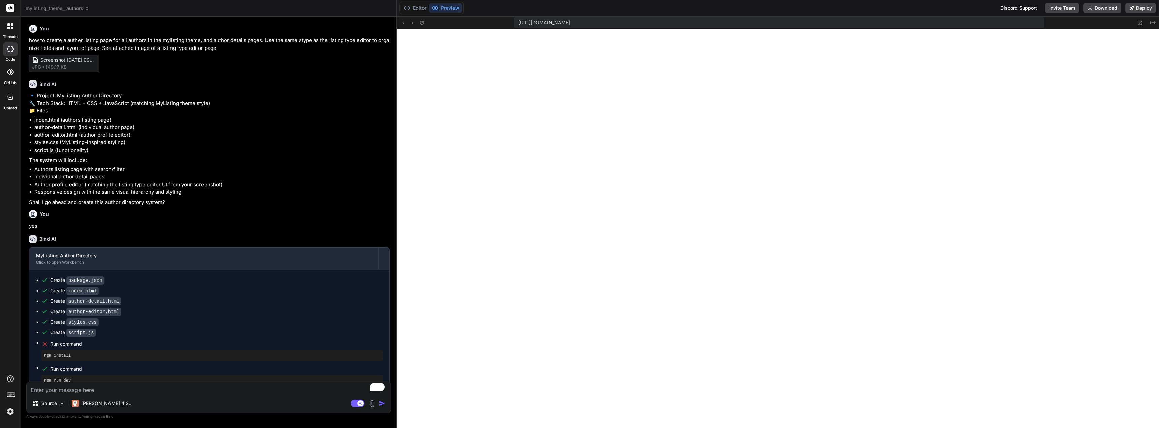
scroll to position [429, 0]
